Goal: Navigation & Orientation: Understand site structure

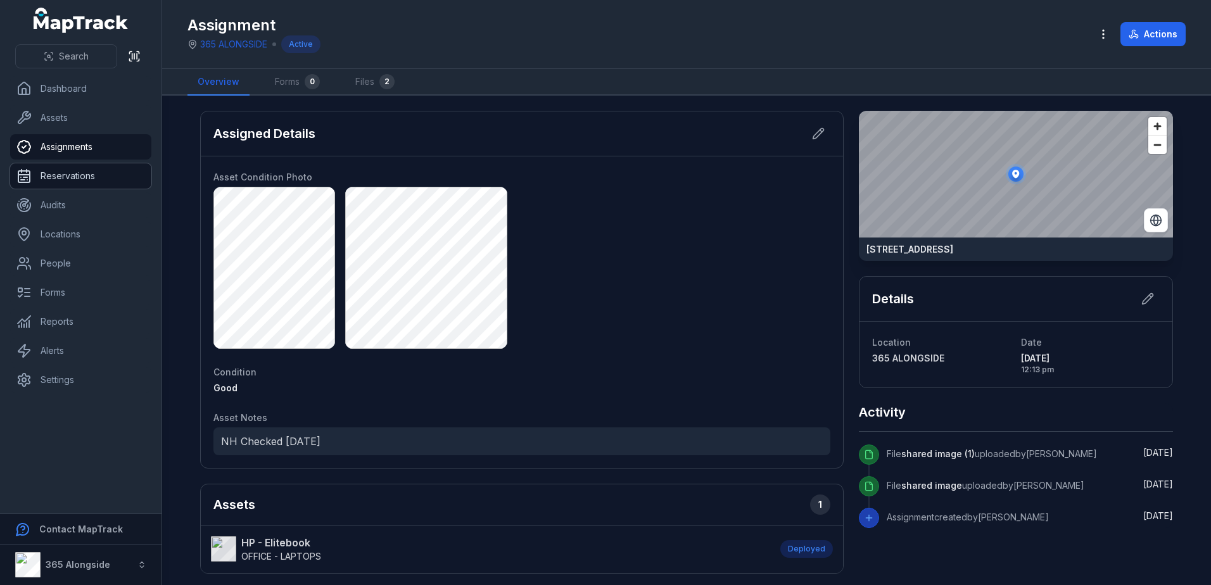
click at [66, 181] on link "Reservations" at bounding box center [80, 175] width 141 height 25
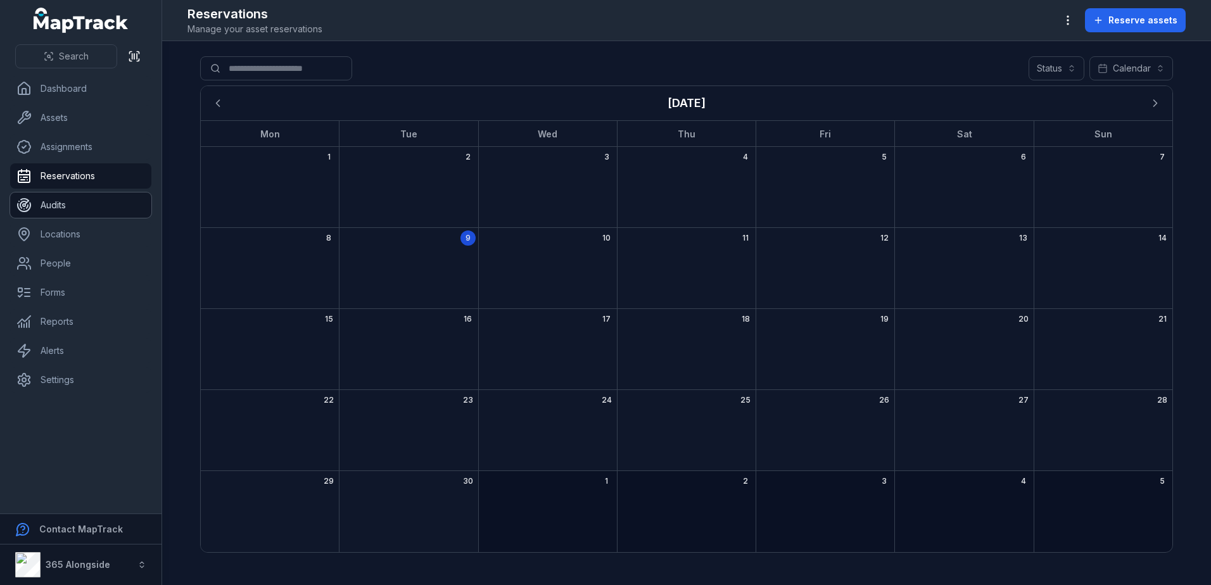
click at [77, 196] on link "Audits" at bounding box center [80, 204] width 141 height 25
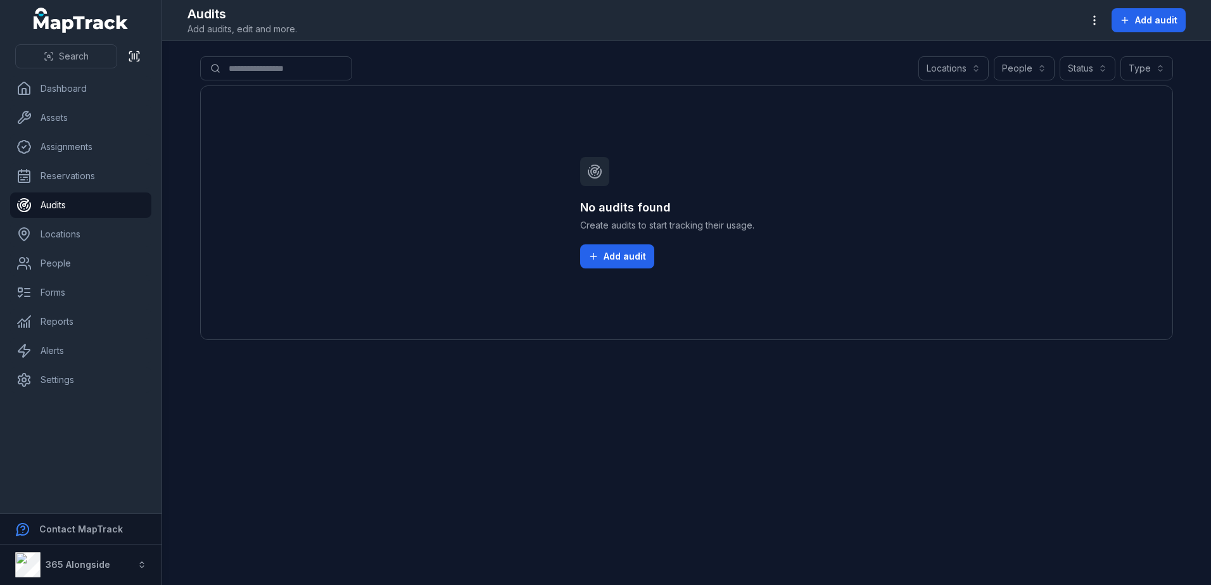
click at [81, 220] on ul "Dashboard Assets Assignments Reservations Audits Locations People Forms Reports…" at bounding box center [80, 234] width 141 height 317
click at [83, 232] on link "Locations" at bounding box center [80, 234] width 141 height 25
click at [70, 260] on link "People" at bounding box center [80, 263] width 141 height 25
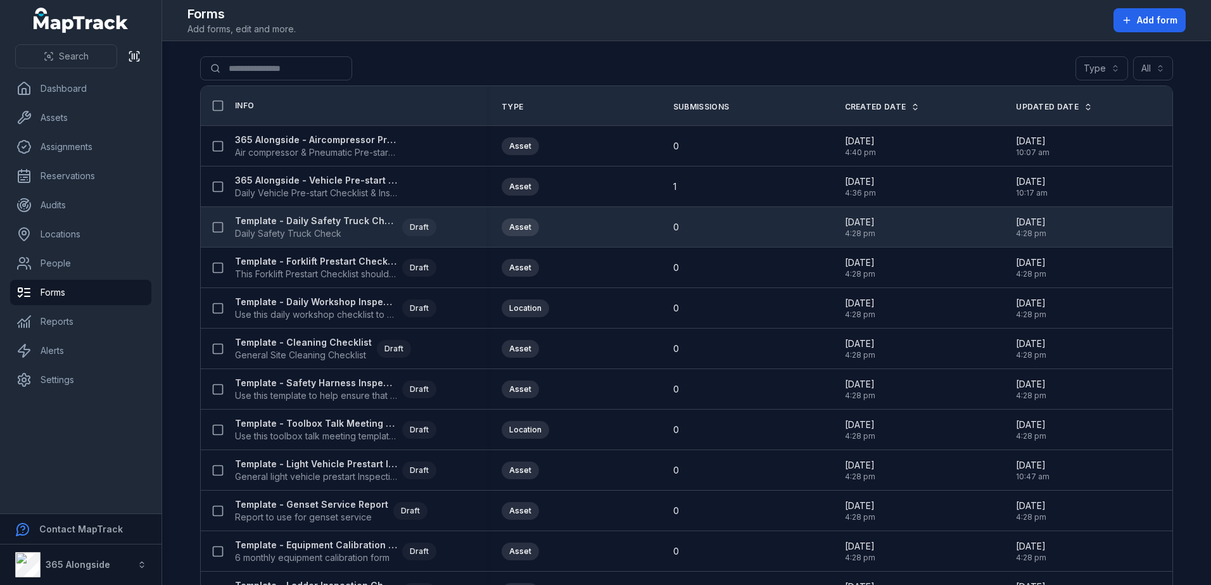
scroll to position [438, 0]
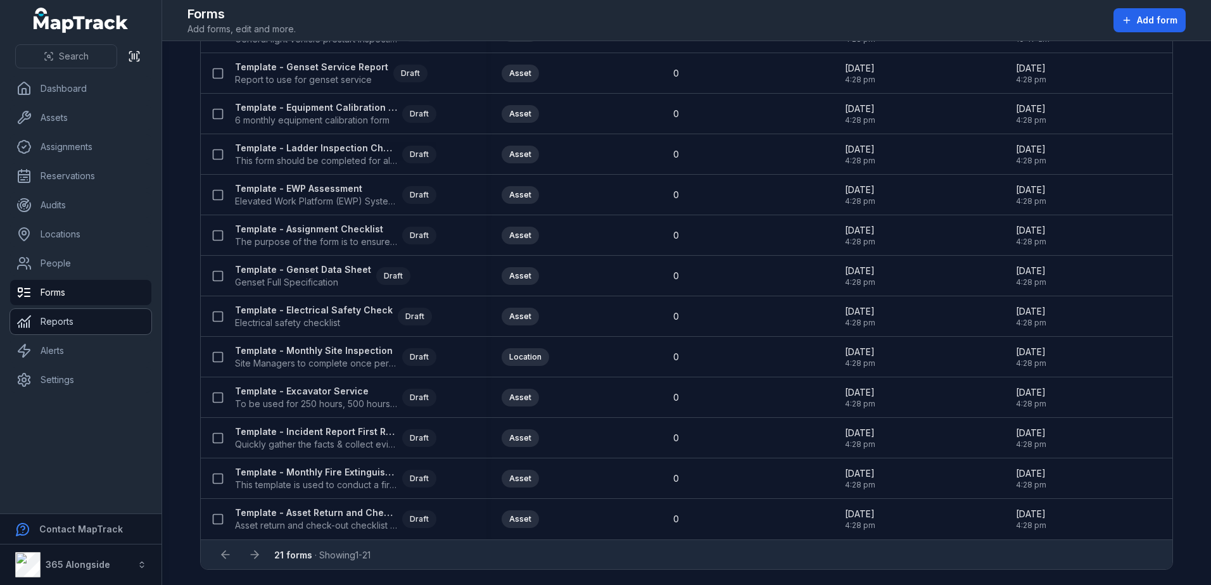
click at [58, 319] on link "Reports" at bounding box center [80, 321] width 141 height 25
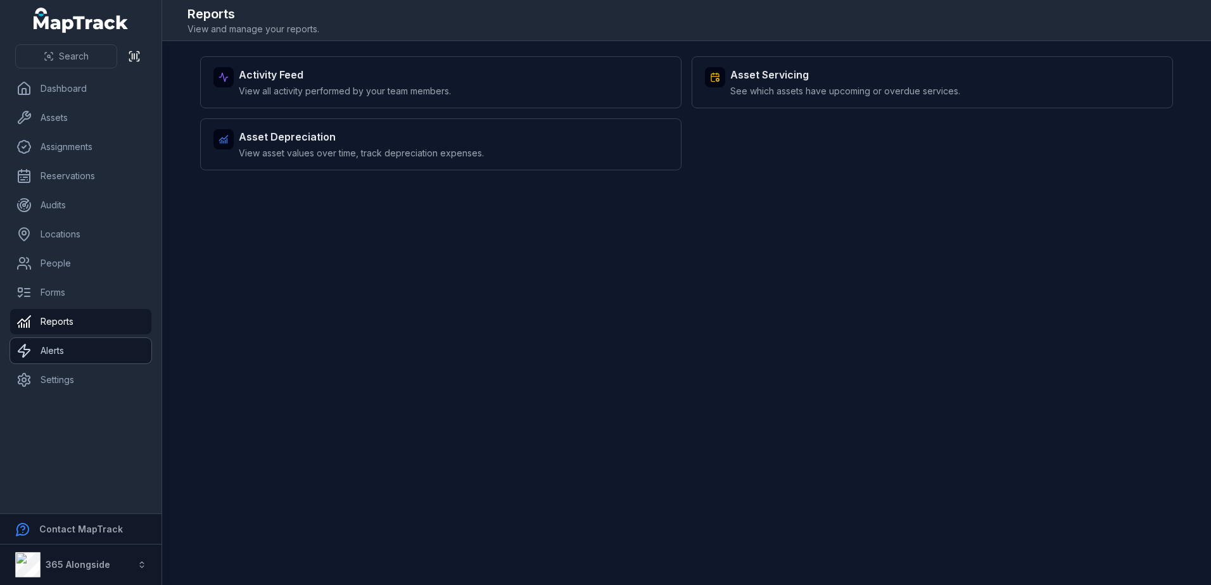
click at [57, 357] on link "Alerts" at bounding box center [80, 350] width 141 height 25
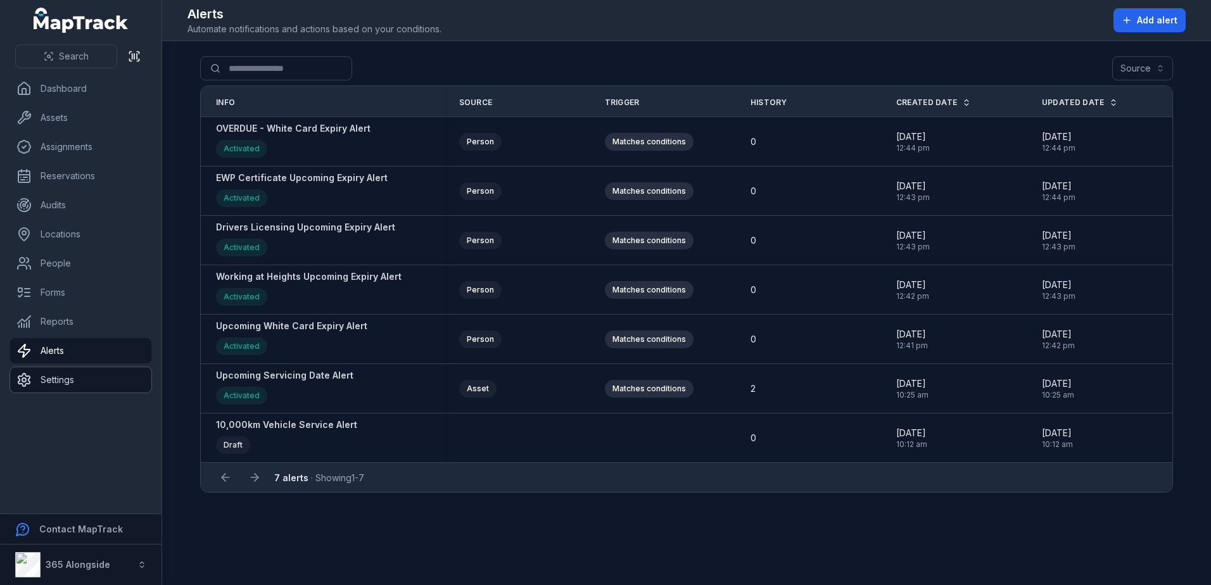
click at [65, 375] on link "Settings" at bounding box center [80, 379] width 141 height 25
